Goal: Task Accomplishment & Management: Use online tool/utility

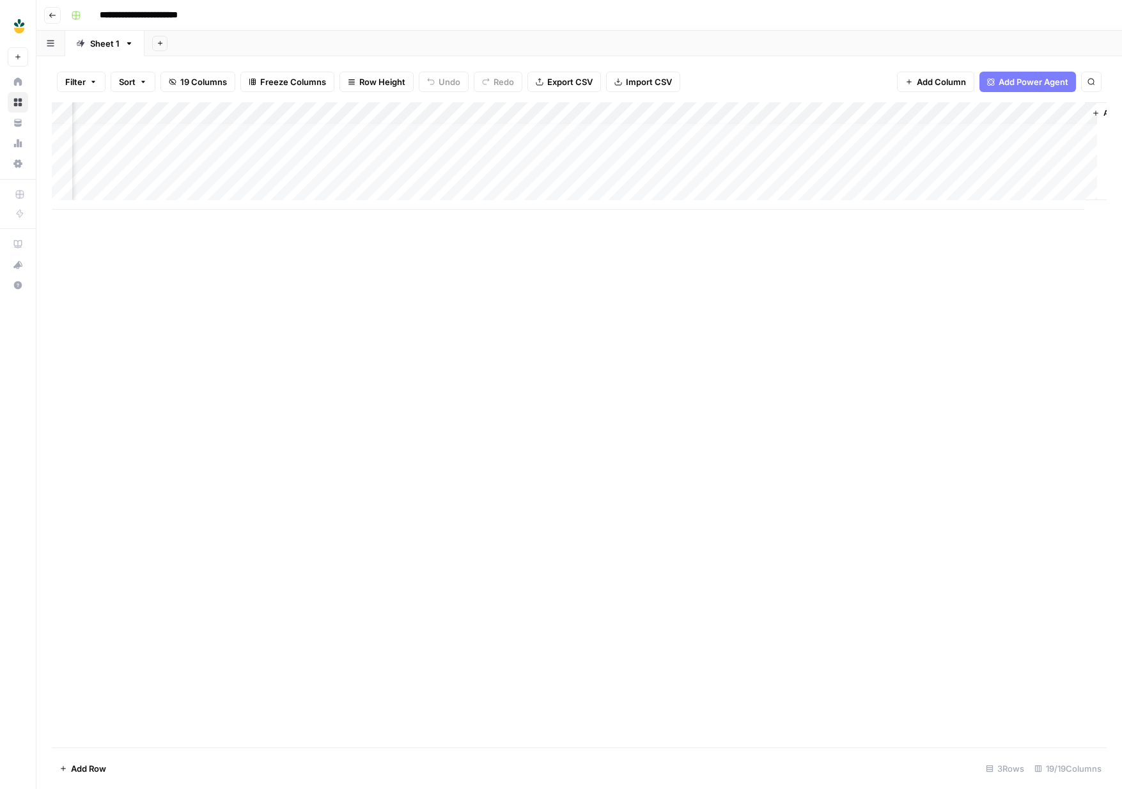
scroll to position [10, 1434]
click at [422, 167] on div "Add Column" at bounding box center [579, 155] width 1055 height 107
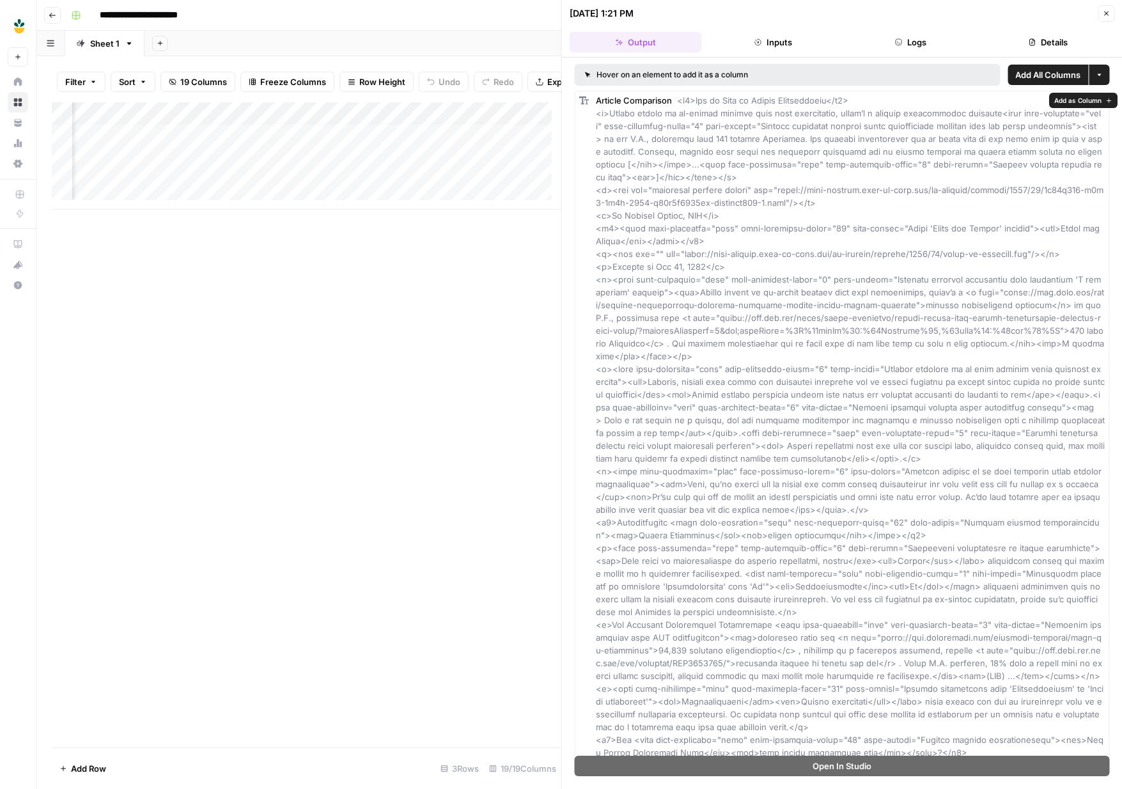
drag, startPoint x: 452, startPoint y: 272, endPoint x: 481, endPoint y: 231, distance: 50.0
click at [452, 272] on div "Add Column" at bounding box center [306, 424] width 509 height 645
click at [535, 177] on div "Add Column" at bounding box center [306, 155] width 509 height 107
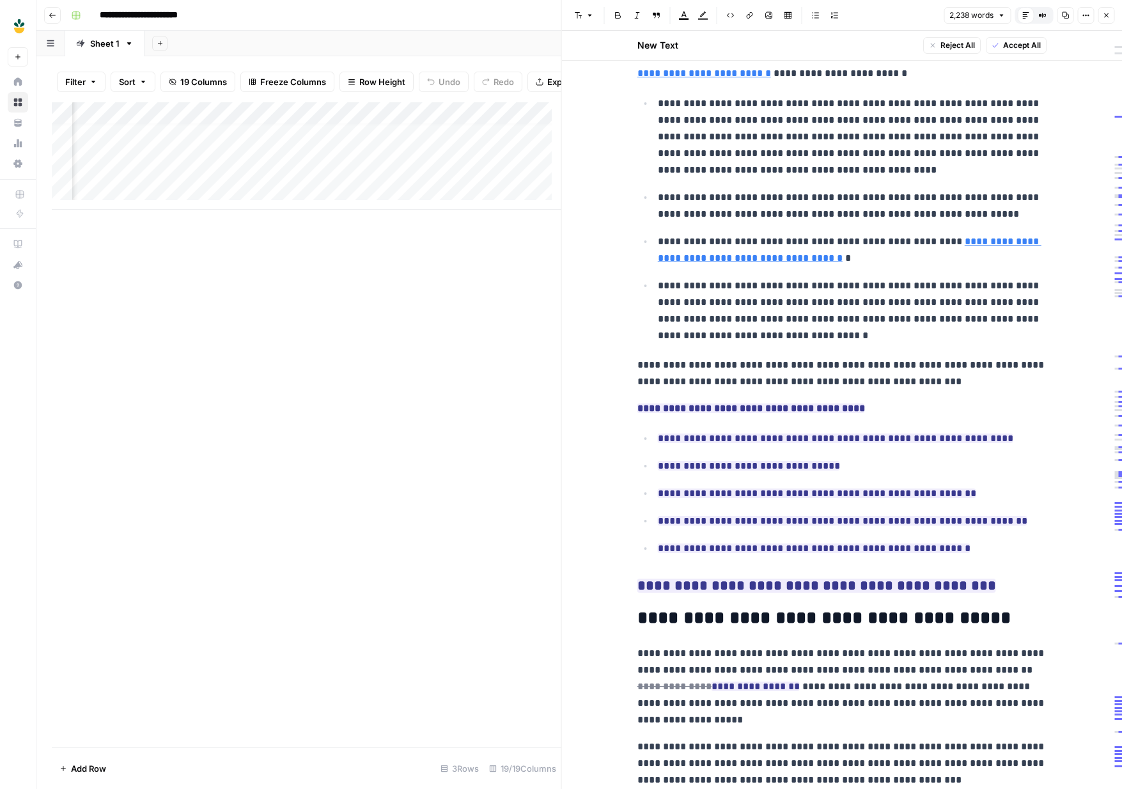
scroll to position [5318, 0]
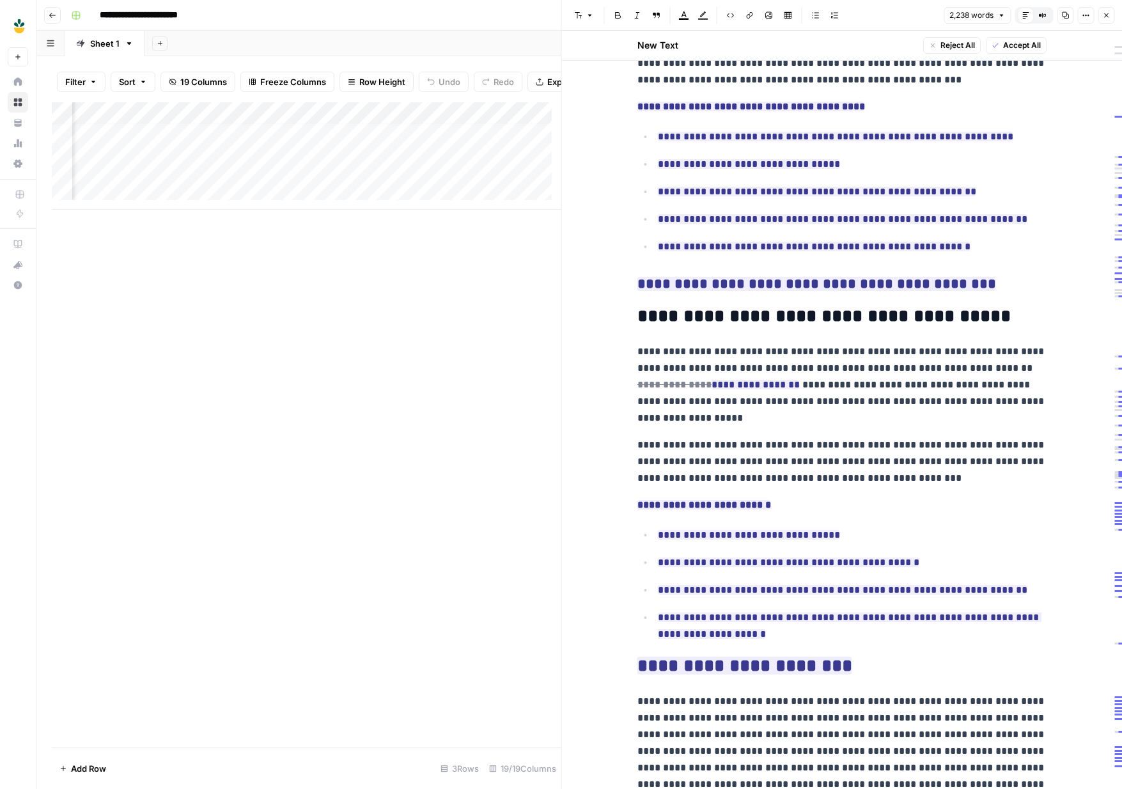
click at [1107, 13] on icon "button" at bounding box center [1106, 16] width 8 height 8
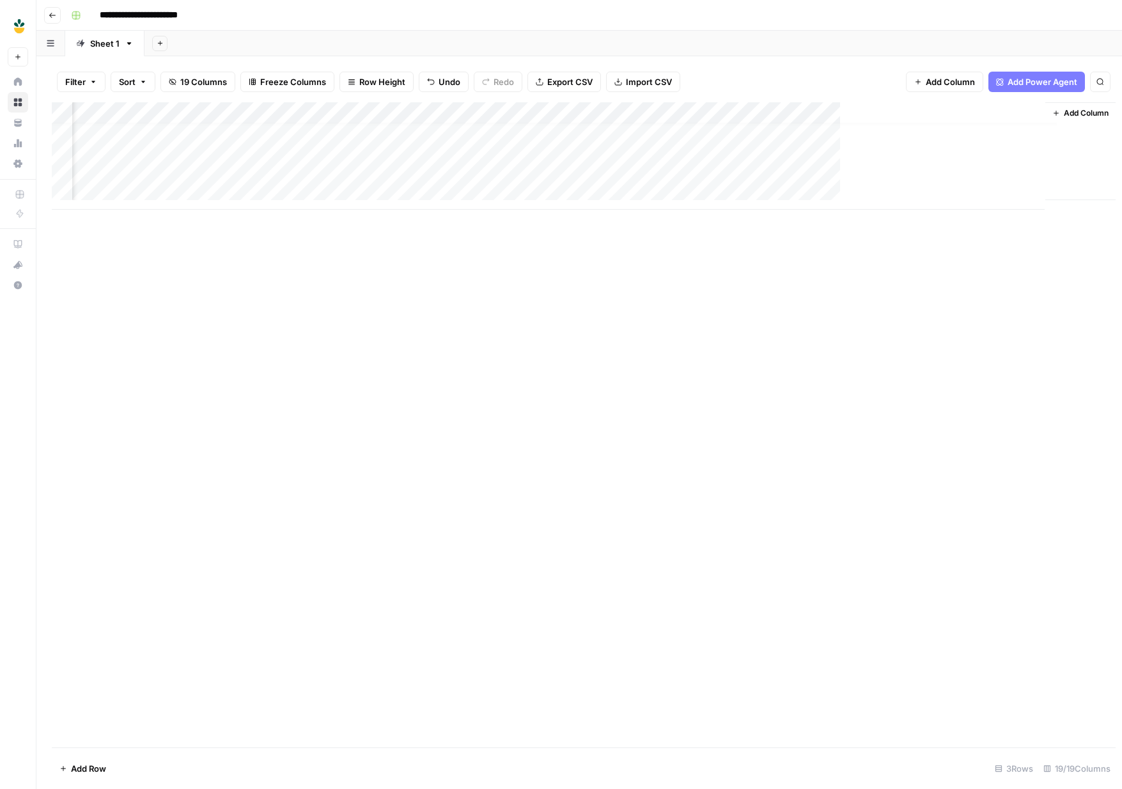
scroll to position [10, 1419]
click at [632, 167] on div "Add Column" at bounding box center [579, 155] width 1055 height 107
click at [745, 161] on div "Add Column" at bounding box center [579, 155] width 1055 height 107
click at [648, 169] on div "Add Column" at bounding box center [579, 155] width 1055 height 107
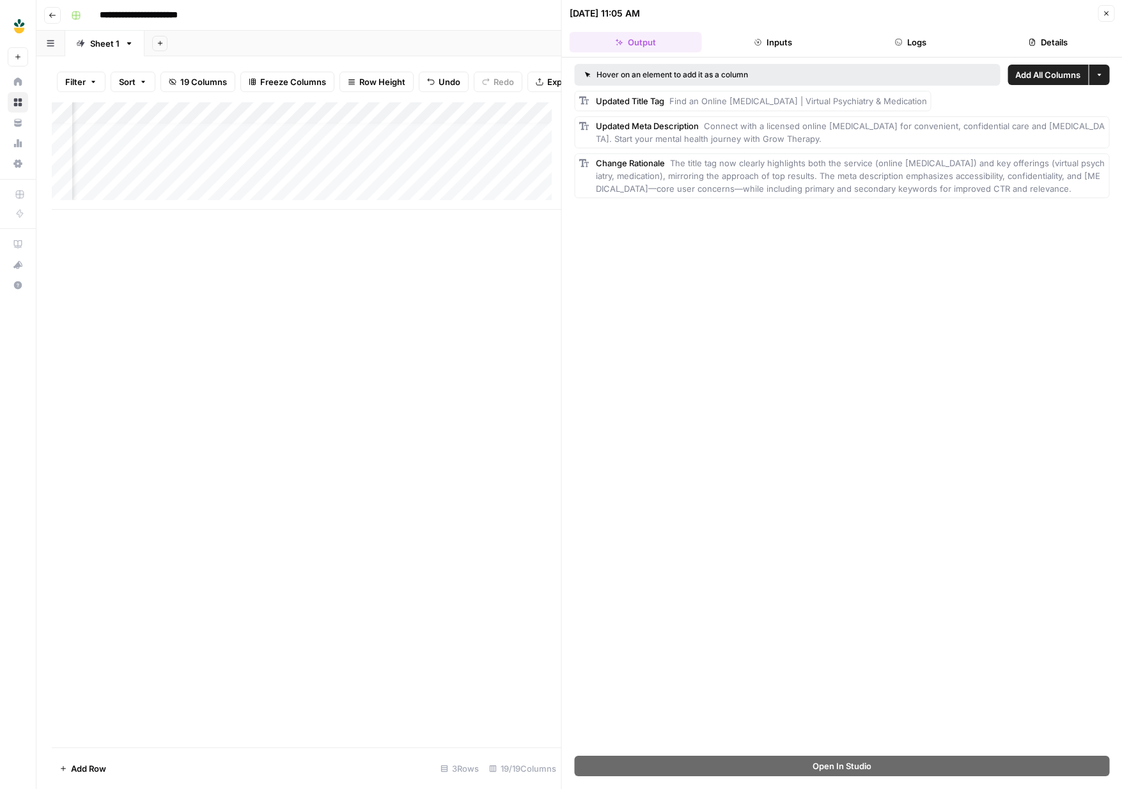
click at [1098, 13] on button "Close" at bounding box center [1106, 13] width 17 height 17
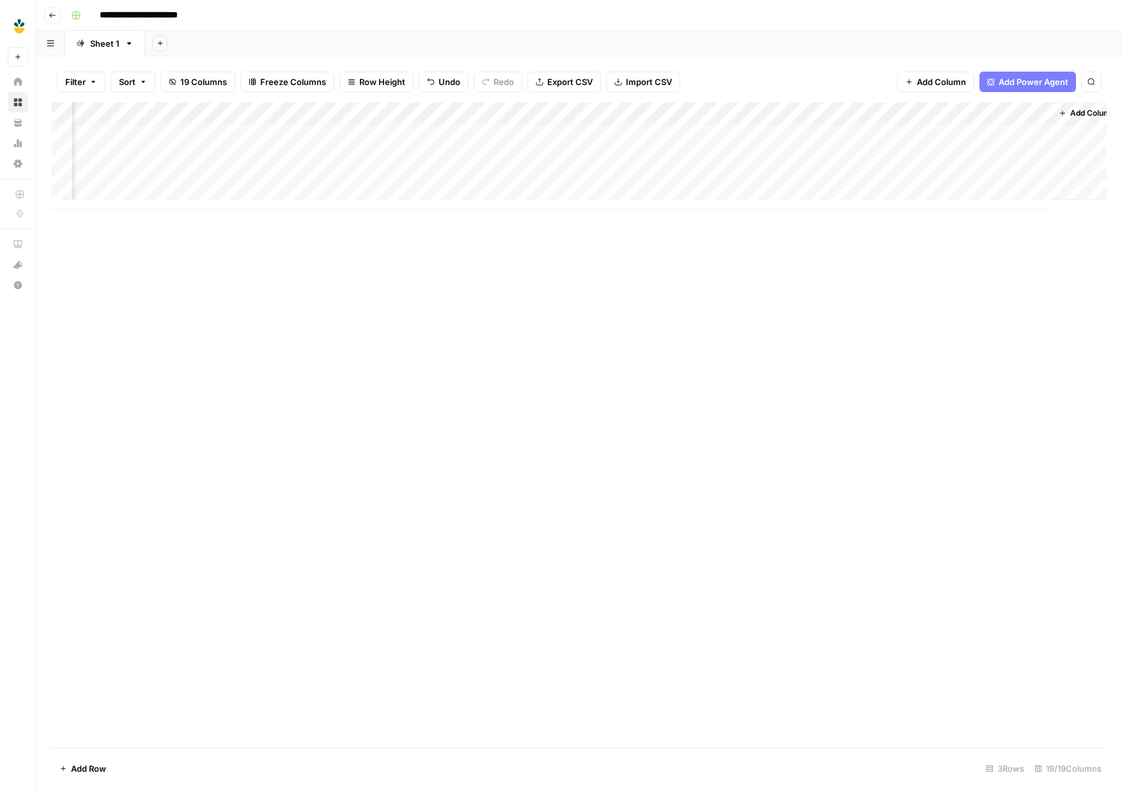
scroll to position [10, 1419]
